Goal: Browse casually: Explore the website without a specific task or goal

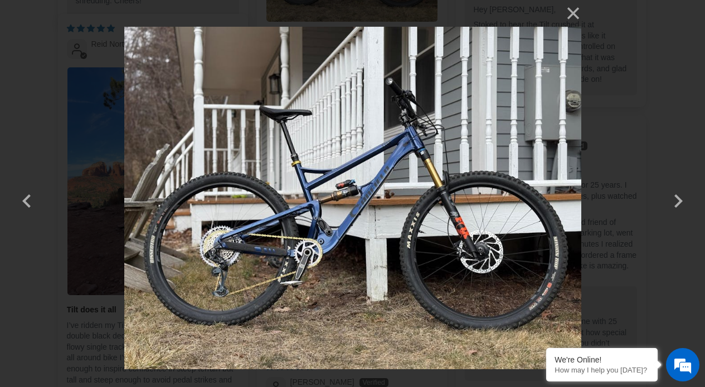
select select "highest-rating"
click at [663, 101] on div "× 6 / 7 Loading..." at bounding box center [352, 193] width 705 height 387
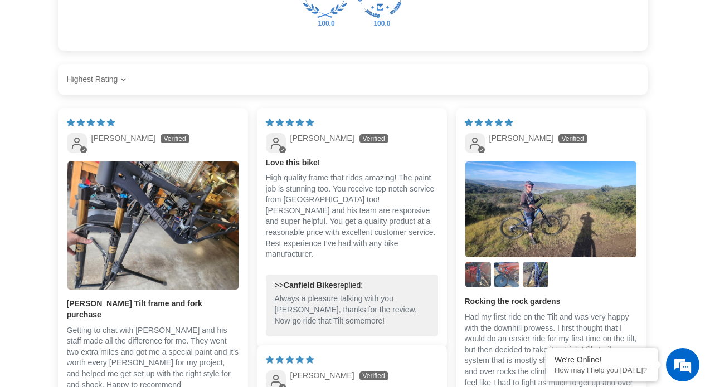
scroll to position [2379, 0]
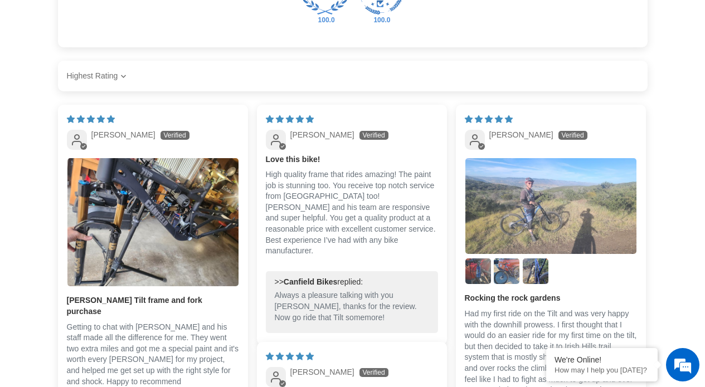
click at [502, 227] on img "Link to user picture 1" at bounding box center [551, 206] width 171 height 96
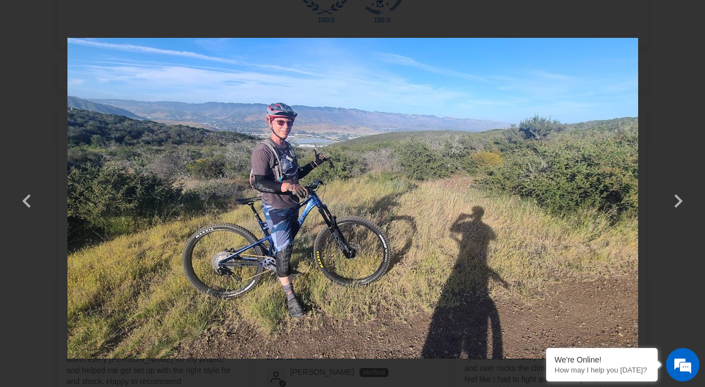
scroll to position [0, 0]
click at [677, 206] on button "button" at bounding box center [678, 194] width 27 height 27
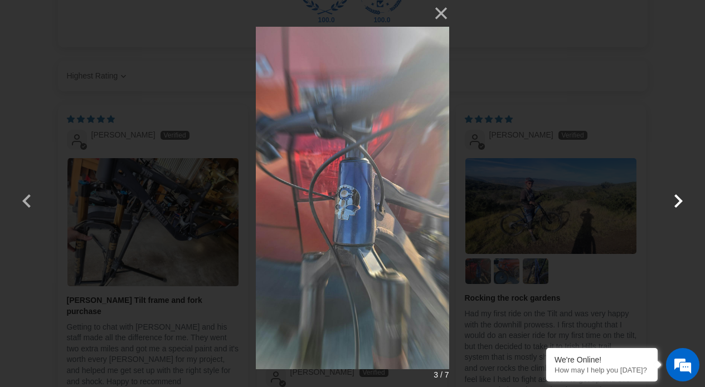
click at [677, 206] on button "button" at bounding box center [678, 194] width 27 height 27
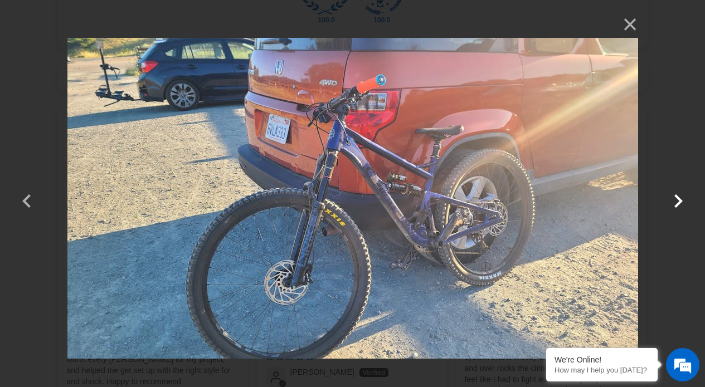
click at [677, 206] on button "button" at bounding box center [678, 194] width 27 height 27
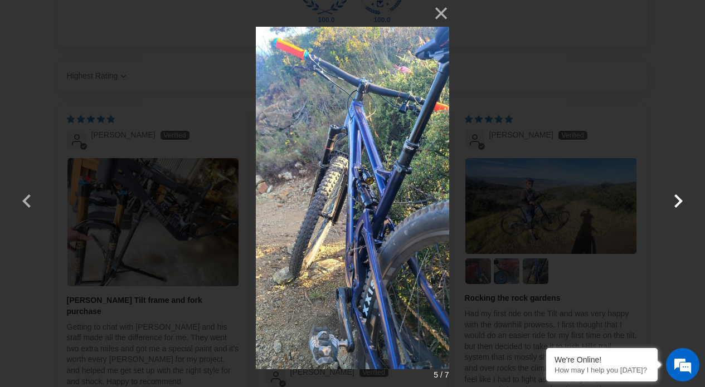
click at [677, 206] on button "button" at bounding box center [678, 194] width 27 height 27
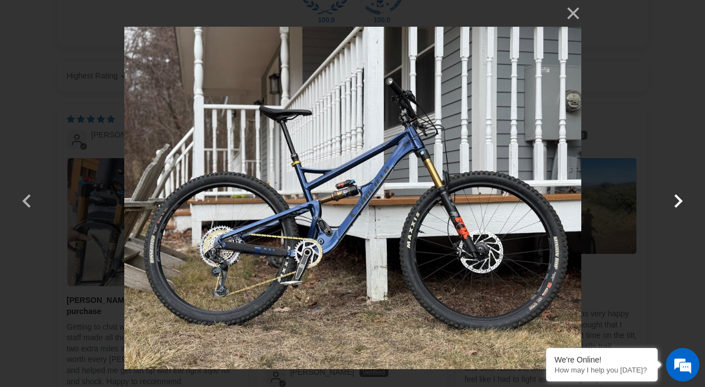
click at [677, 206] on button "button" at bounding box center [678, 194] width 27 height 27
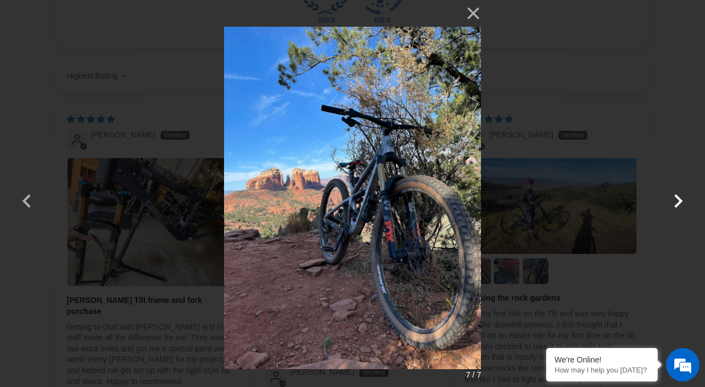
click at [677, 206] on button "button" at bounding box center [678, 194] width 27 height 27
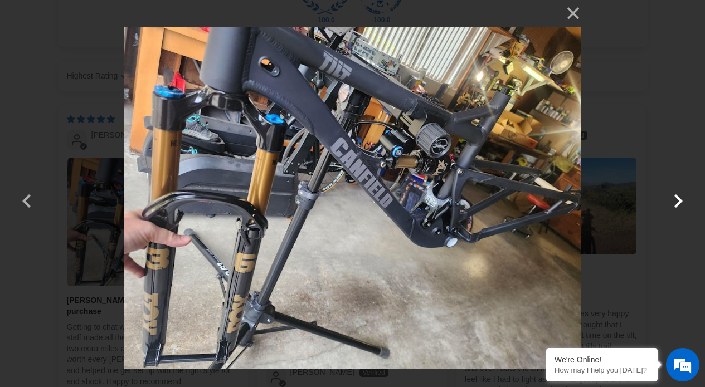
click at [677, 206] on button "button" at bounding box center [678, 194] width 27 height 27
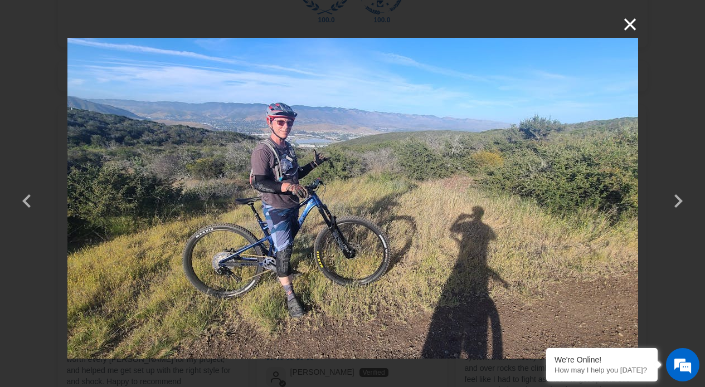
click at [635, 30] on button "×" at bounding box center [625, 24] width 27 height 27
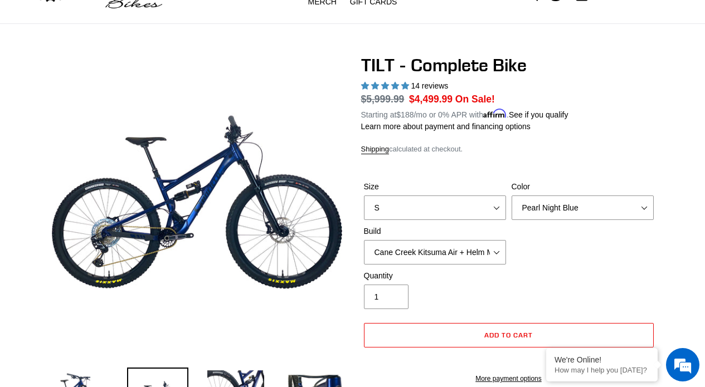
scroll to position [56, 0]
